Goal: Task Accomplishment & Management: Use online tool/utility

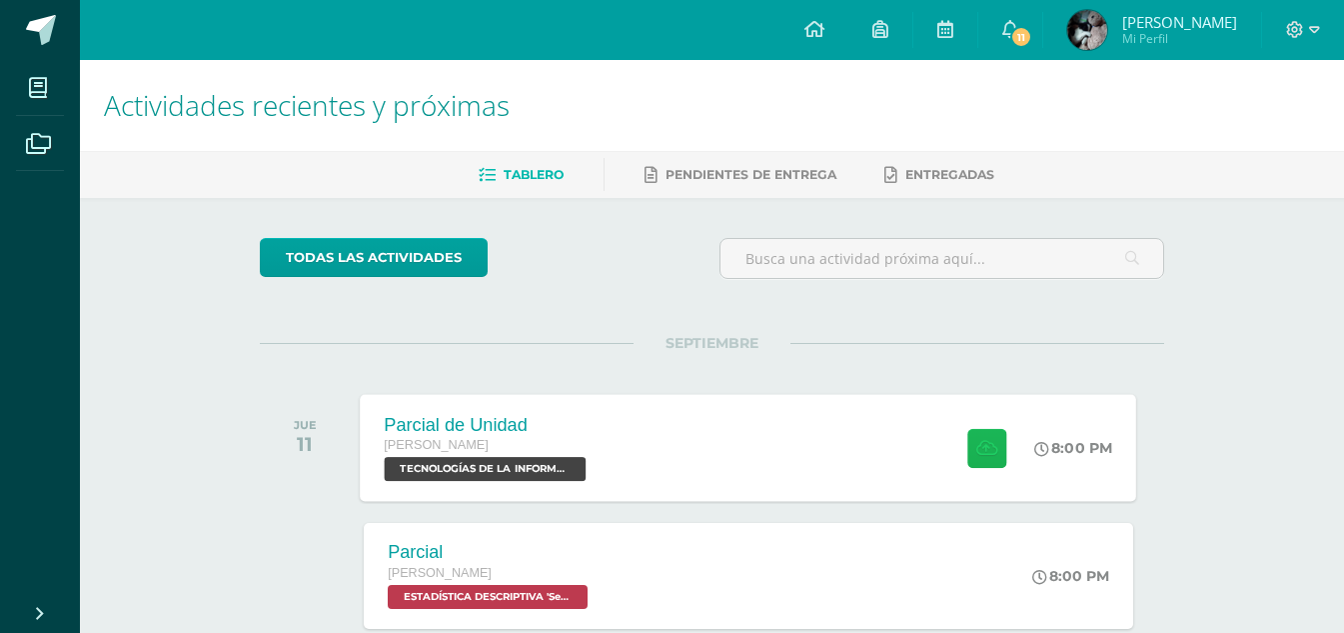
click at [983, 445] on icon at bounding box center [986, 447] width 21 height 17
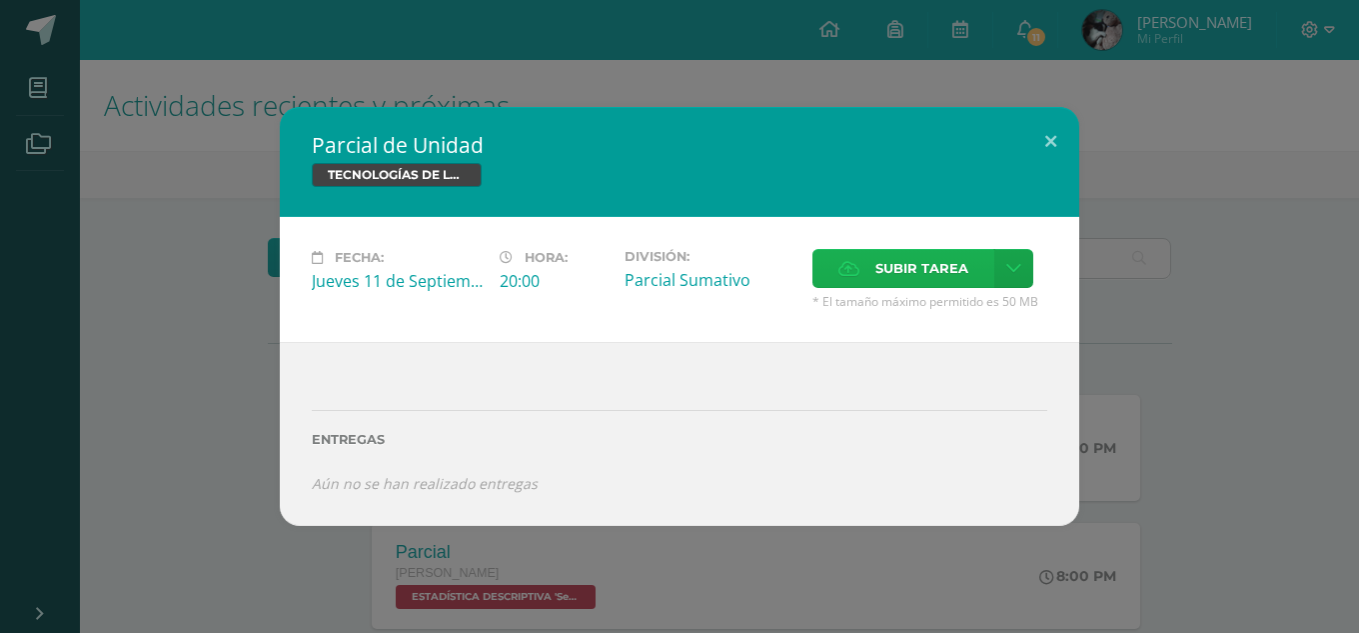
click at [926, 251] on span "Subir tarea" at bounding box center [921, 268] width 93 height 37
click at [0, 0] on input "Subir tarea" at bounding box center [0, 0] width 0 height 0
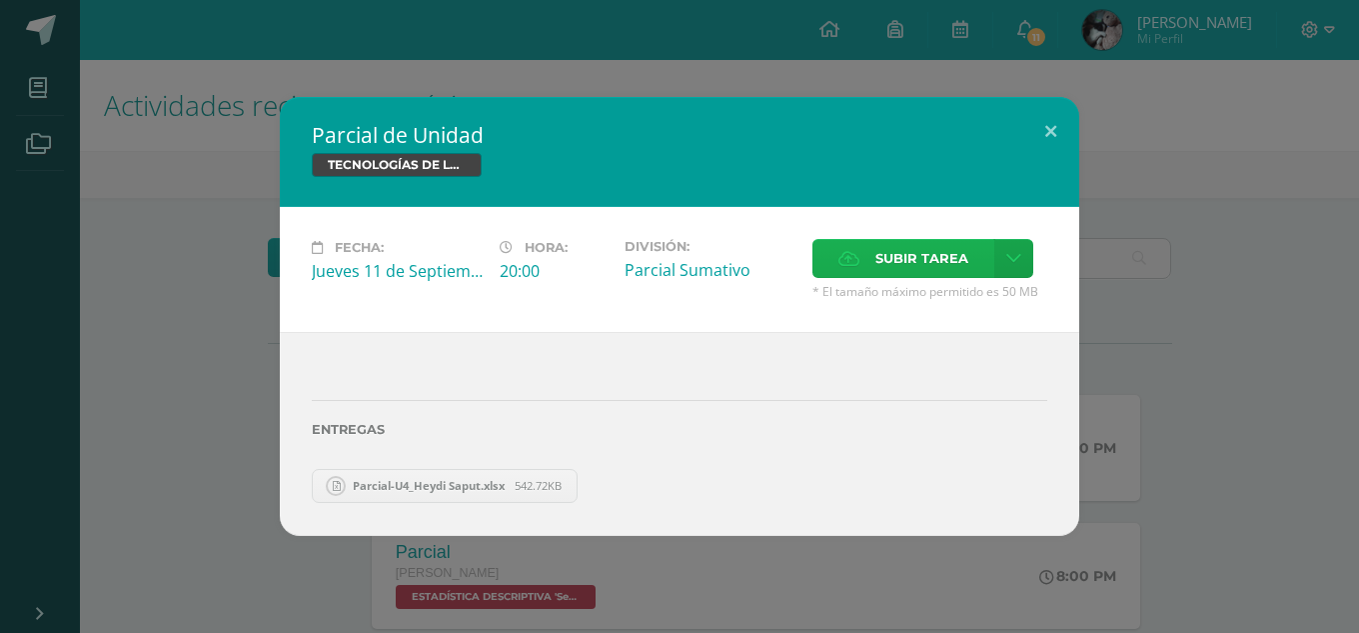
click at [920, 252] on span "Subir tarea" at bounding box center [921, 258] width 93 height 37
click at [0, 0] on input "Subir tarea" at bounding box center [0, 0] width 0 height 0
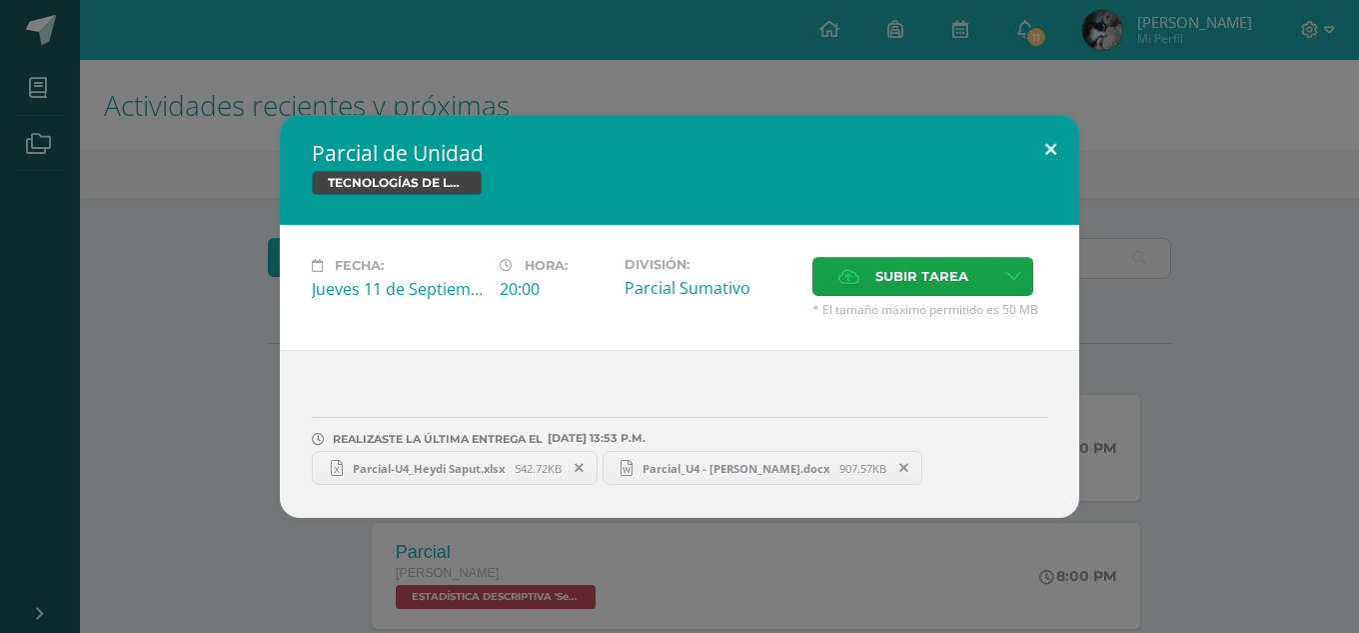
click at [1042, 132] on button at bounding box center [1050, 149] width 57 height 68
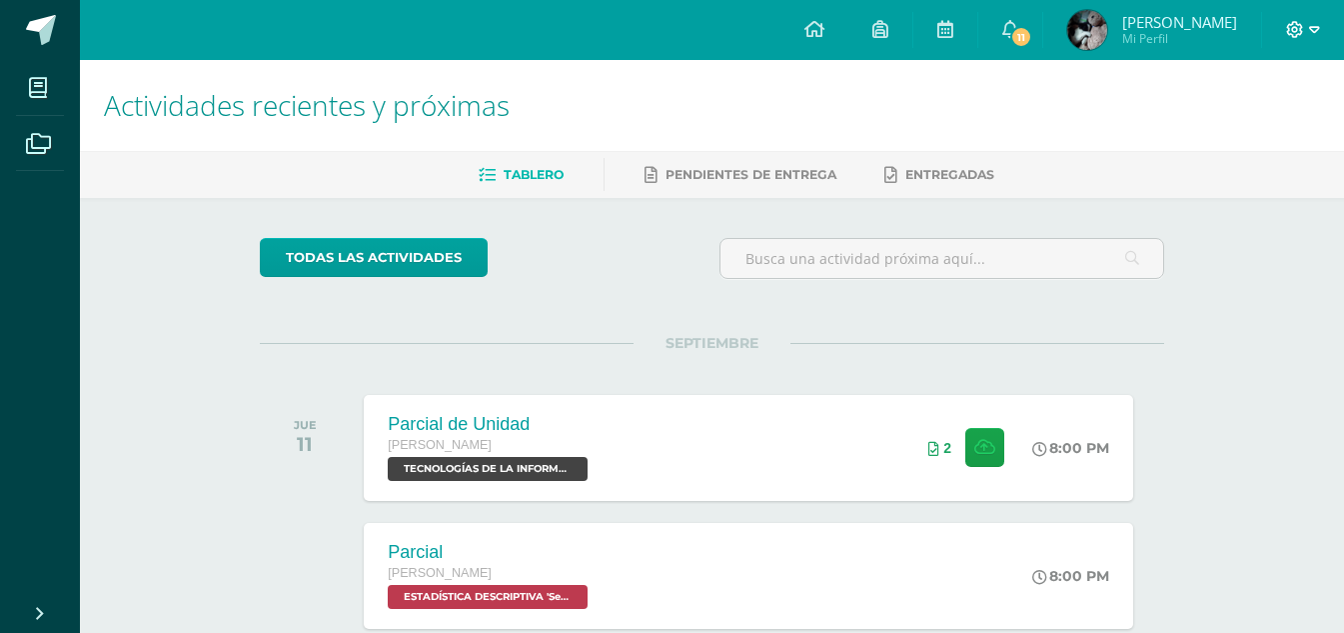
click at [1299, 21] on icon at bounding box center [1295, 30] width 18 height 18
click at [1276, 136] on span "Cerrar sesión" at bounding box center [1252, 136] width 90 height 19
